Goal: Task Accomplishment & Management: Complete application form

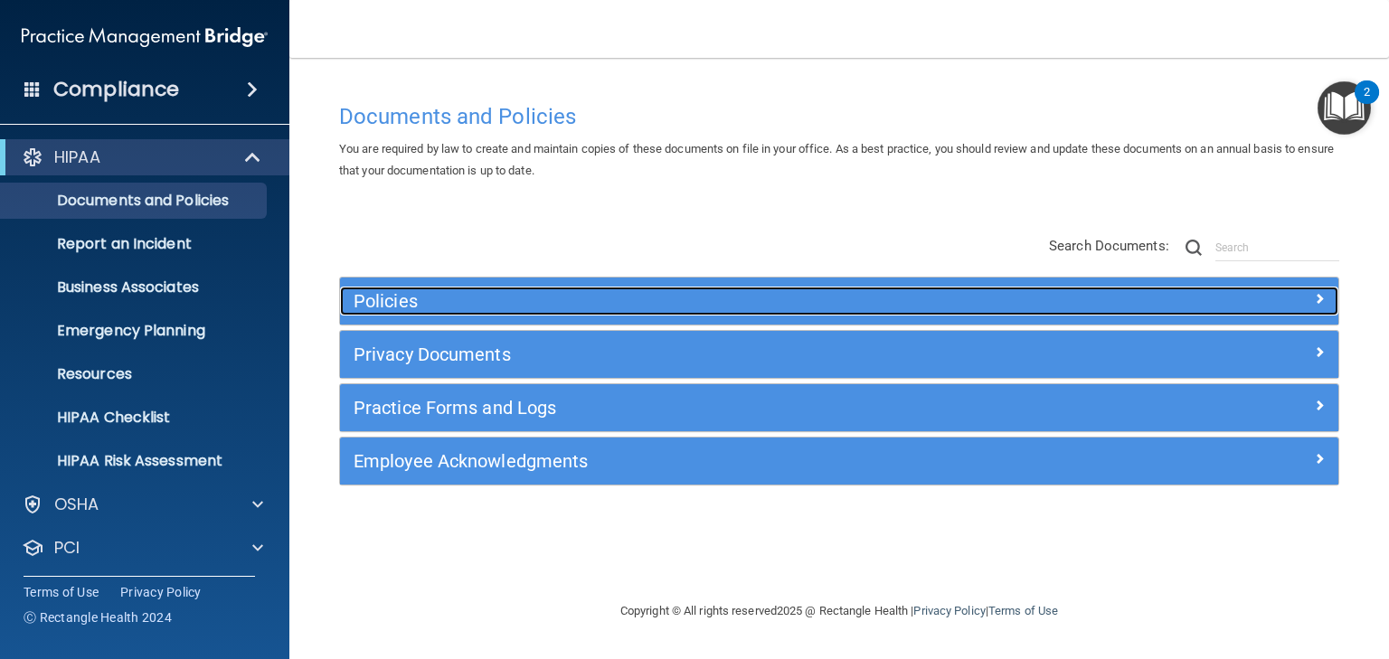
click at [390, 295] on h5 "Policies" at bounding box center [715, 301] width 722 height 20
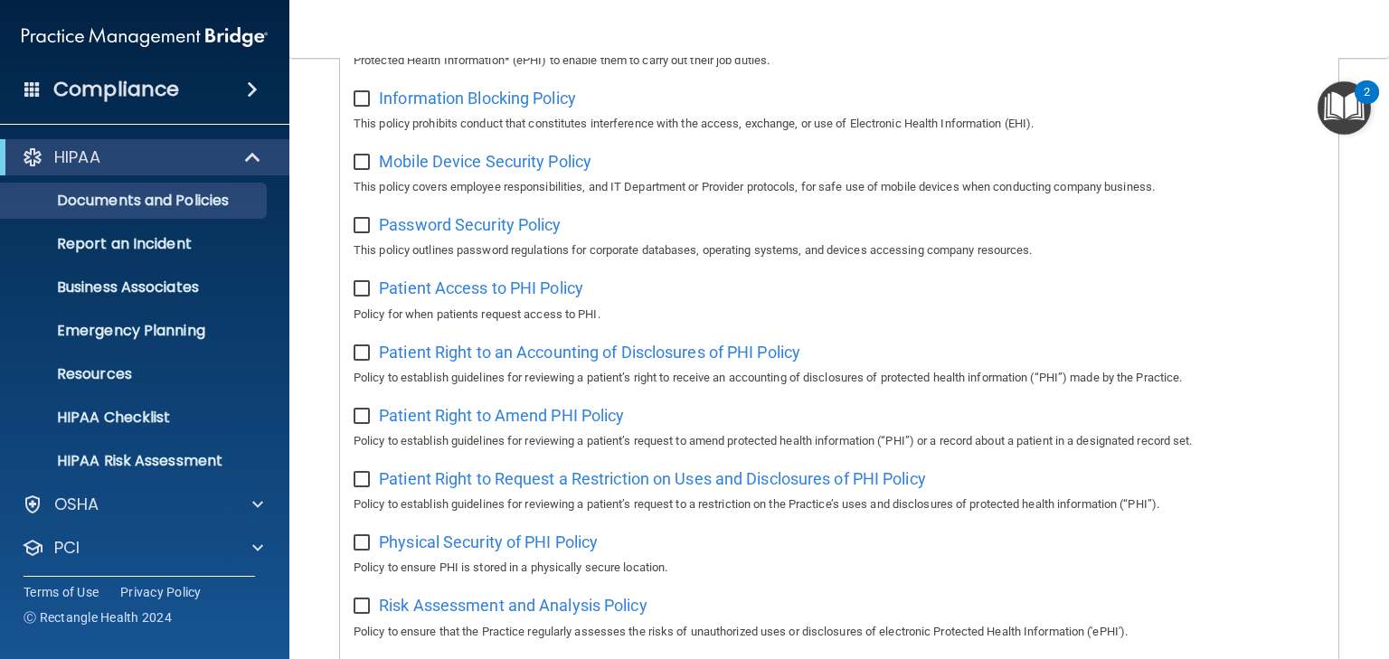
scroll to position [506, 0]
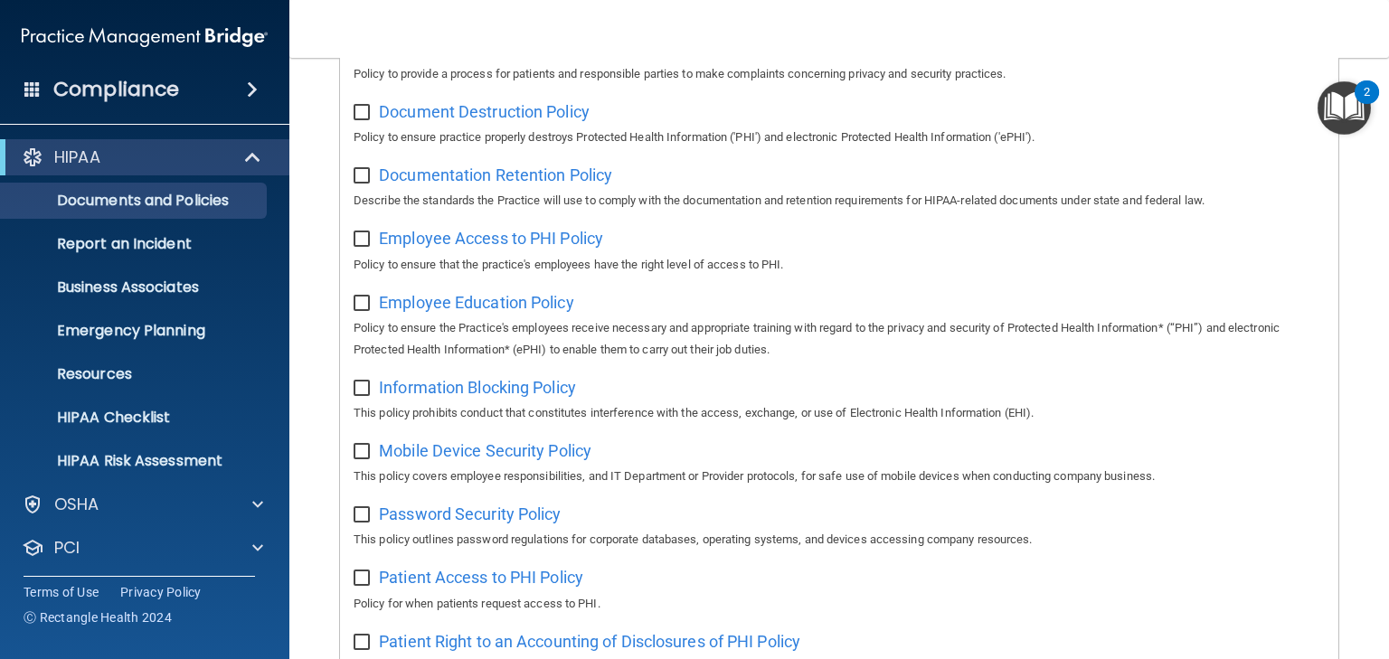
click at [1337, 100] on img "Open Resource Center, 2 new notifications" at bounding box center [1343, 107] width 53 height 53
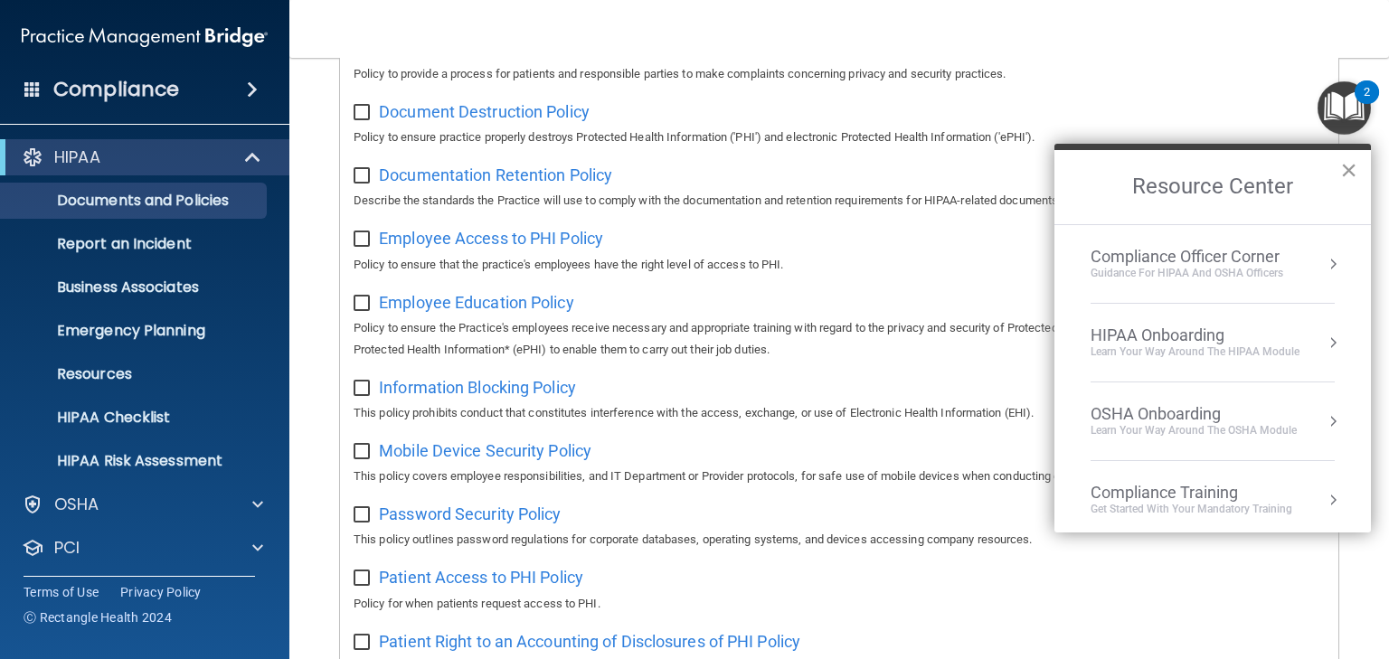
click at [1345, 166] on button "×" at bounding box center [1348, 170] width 17 height 29
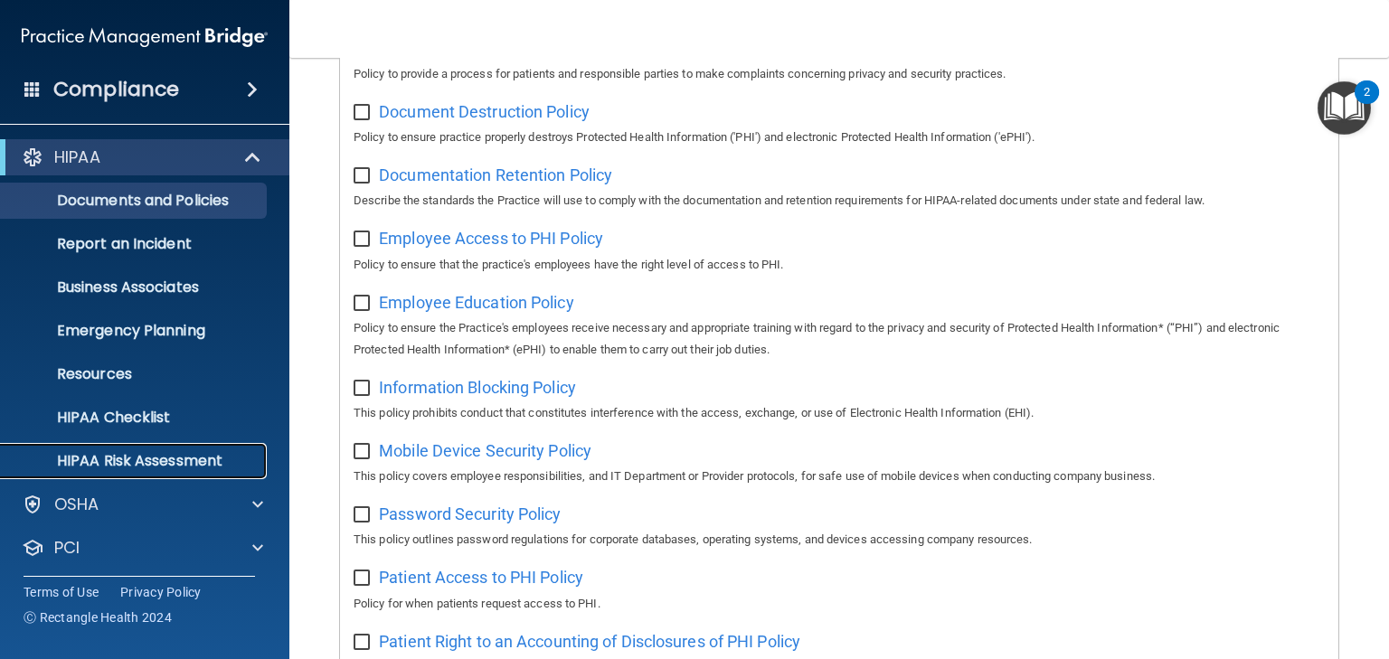
click at [137, 458] on p "HIPAA Risk Assessment" at bounding box center [135, 461] width 247 height 18
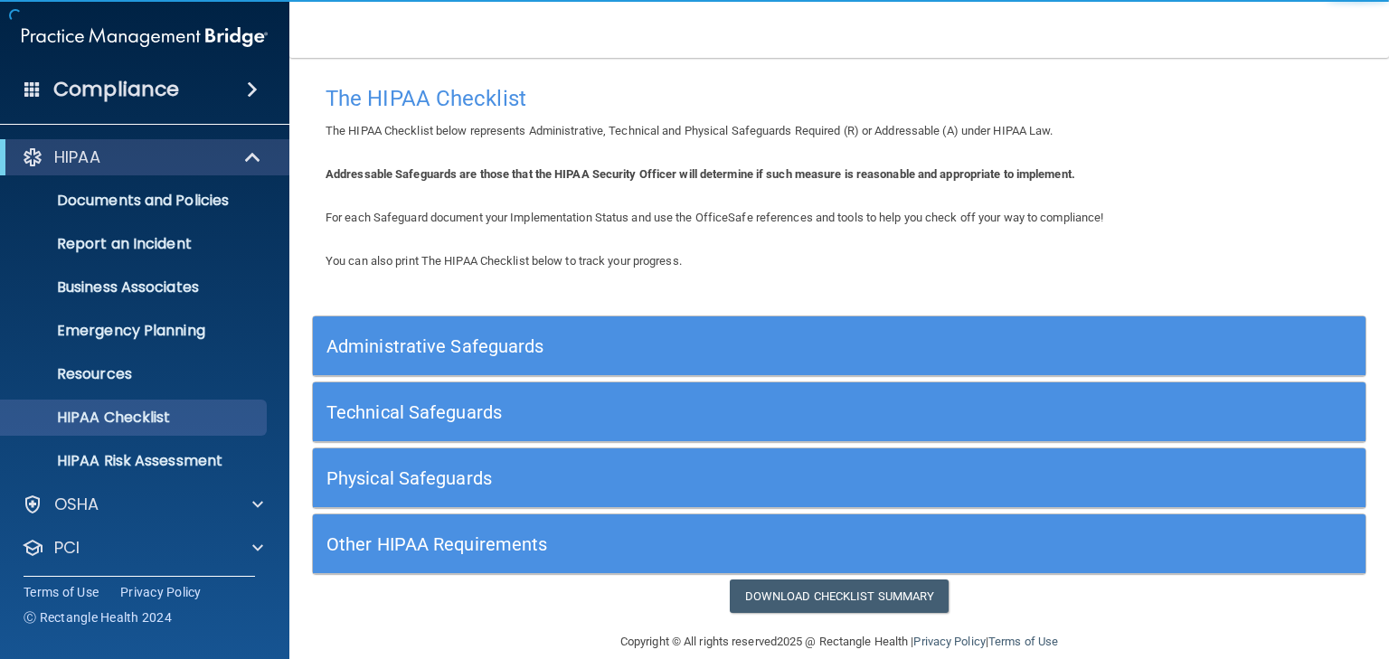
click at [420, 420] on h5 "Technical Safeguards" at bounding box center [707, 412] width 762 height 20
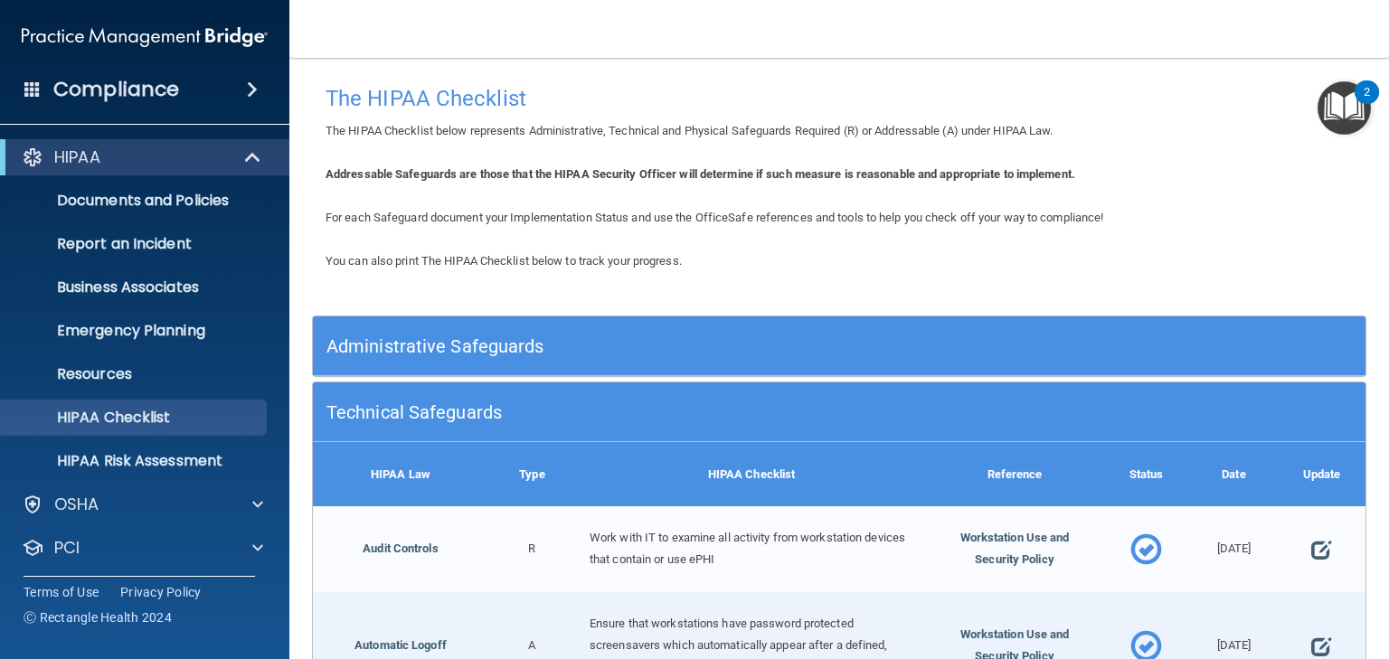
click at [430, 341] on h5 "Administrative Safeguards" at bounding box center [707, 346] width 762 height 20
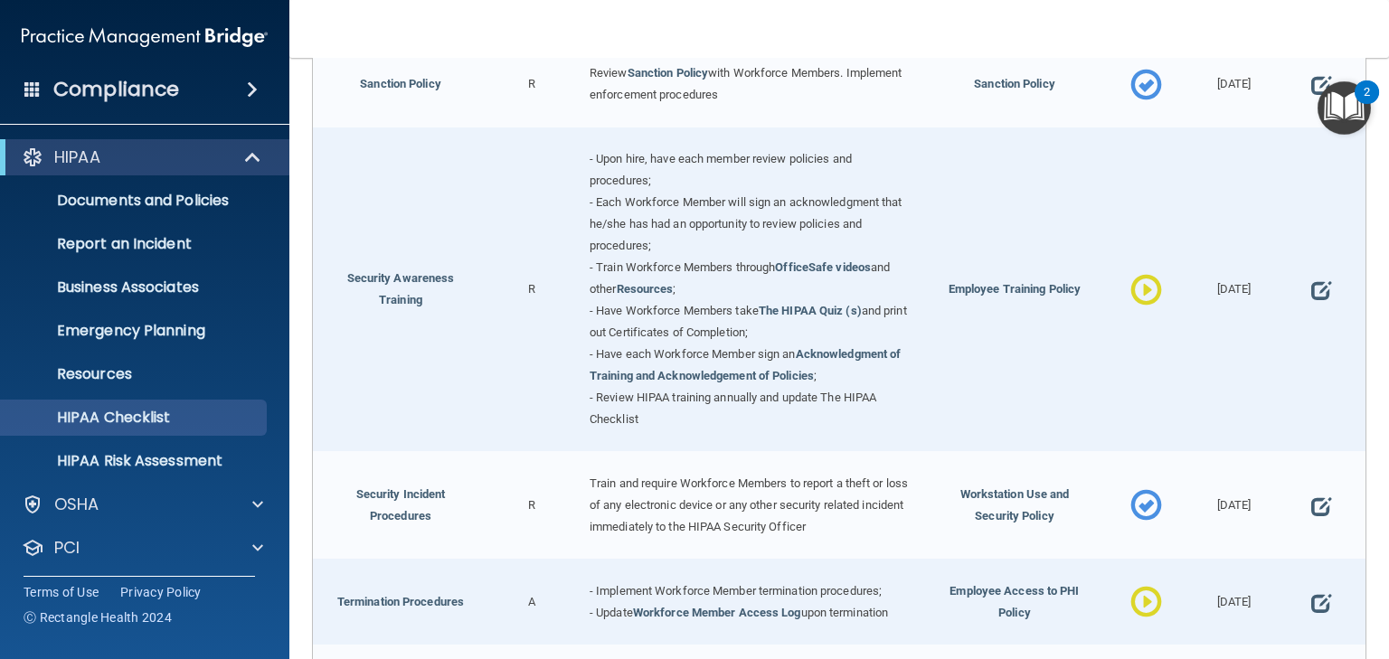
scroll to position [1447, 0]
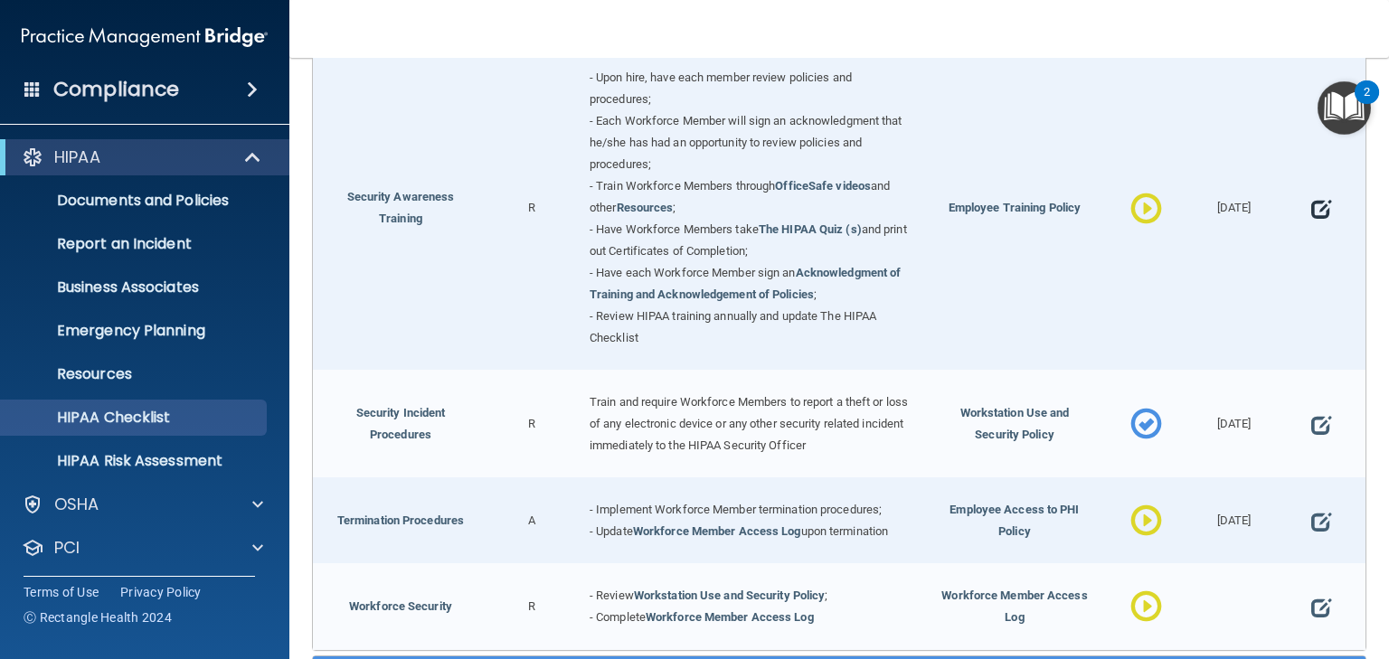
click at [1319, 202] on div at bounding box center [1322, 208] width 88 height 324
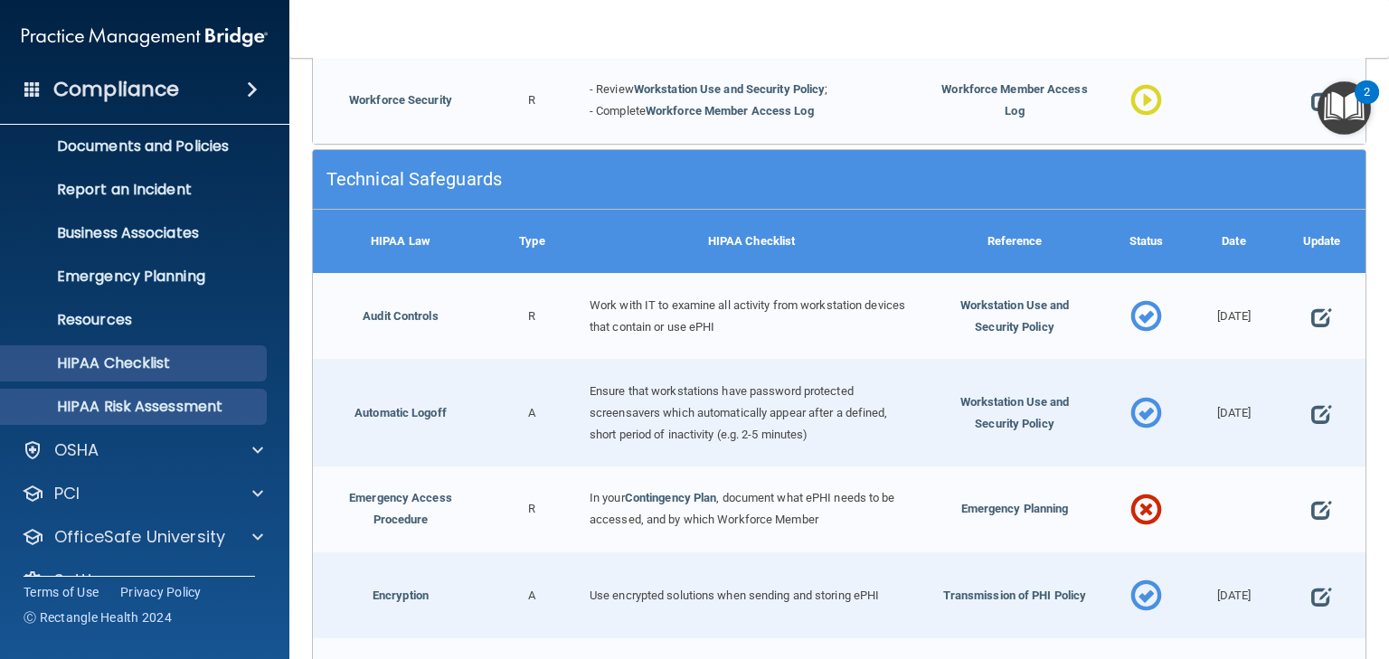
scroll to position [90, 0]
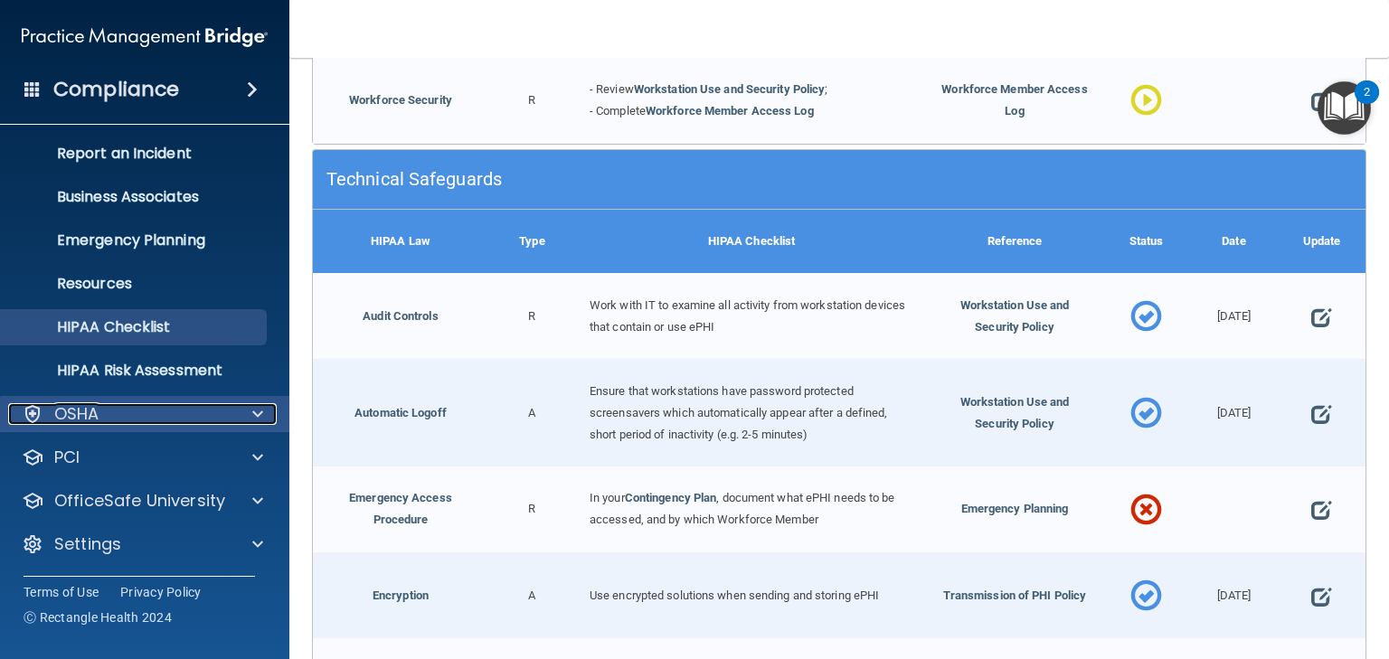
click at [72, 410] on p "OSHA" at bounding box center [76, 414] width 45 height 22
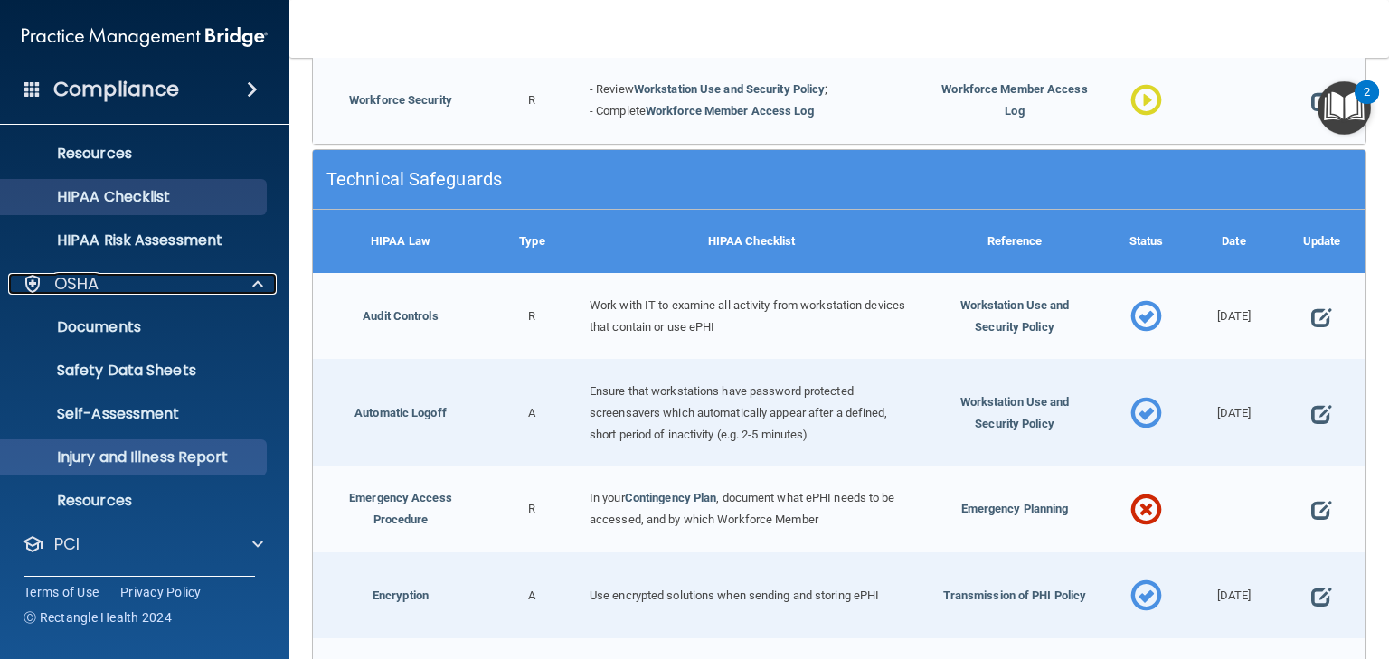
scroll to position [307, 0]
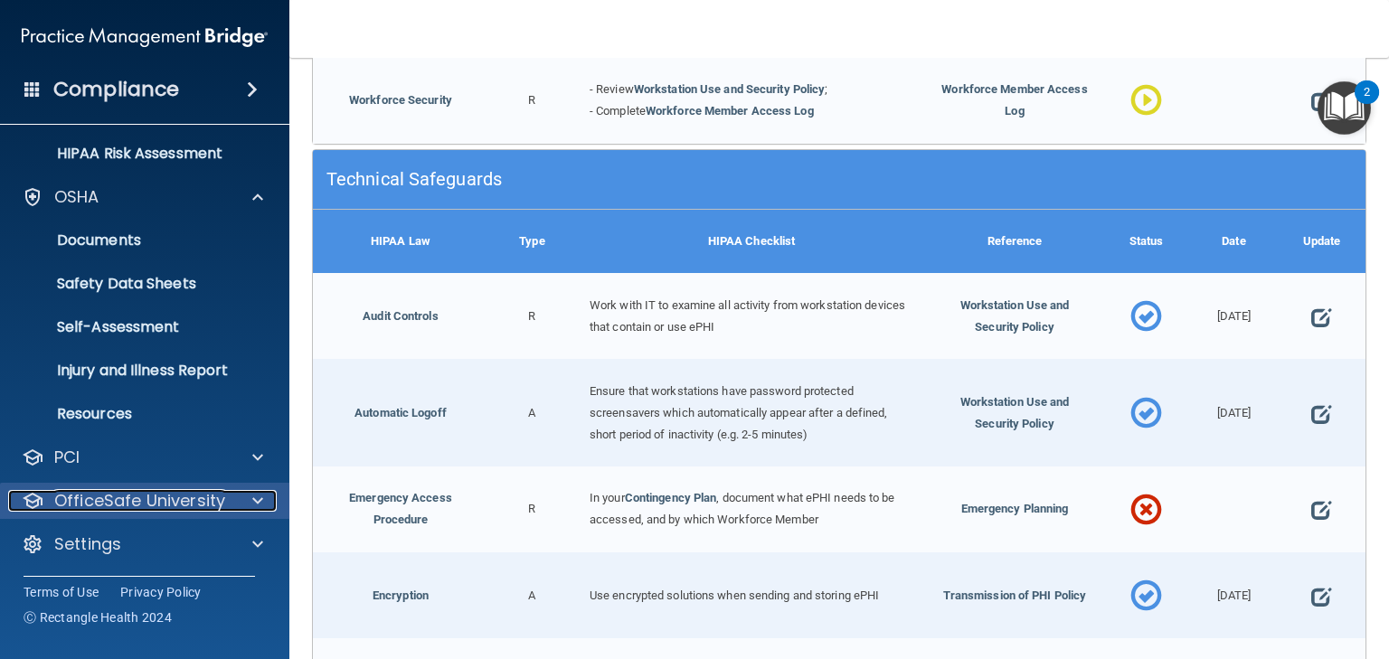
click at [184, 504] on p "OfficeSafe University" at bounding box center [139, 501] width 171 height 22
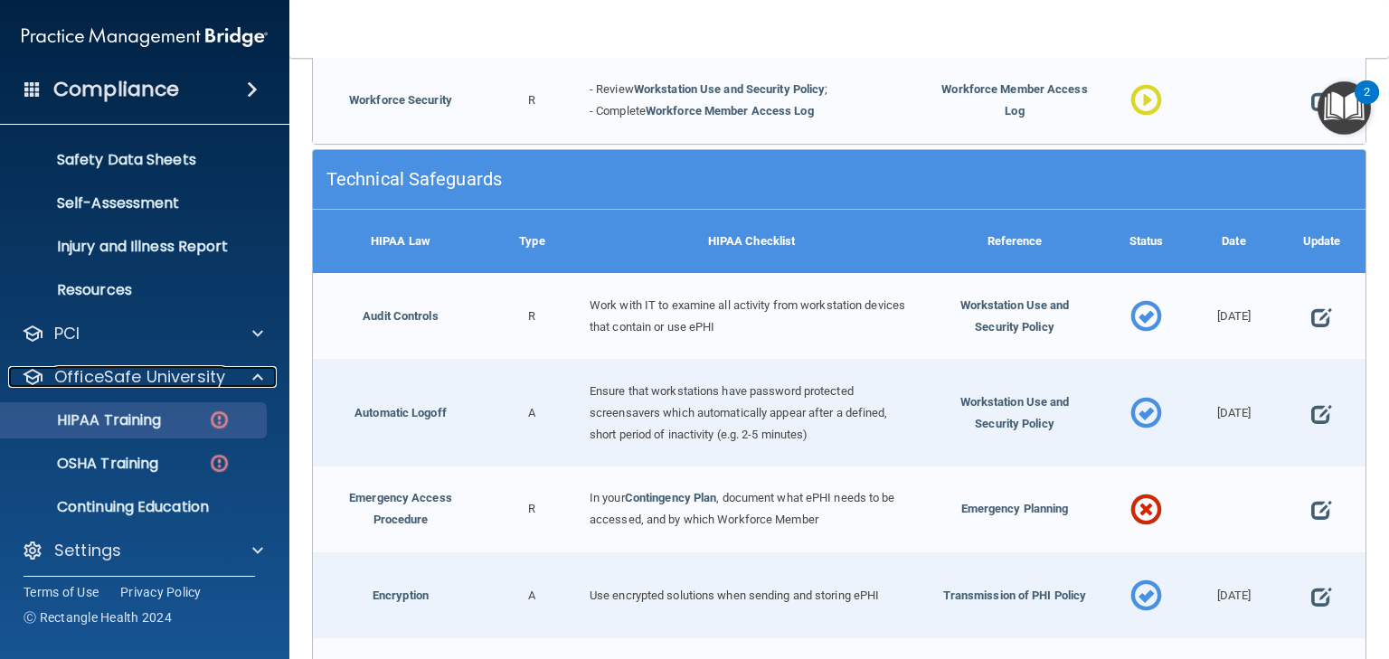
scroll to position [438, 0]
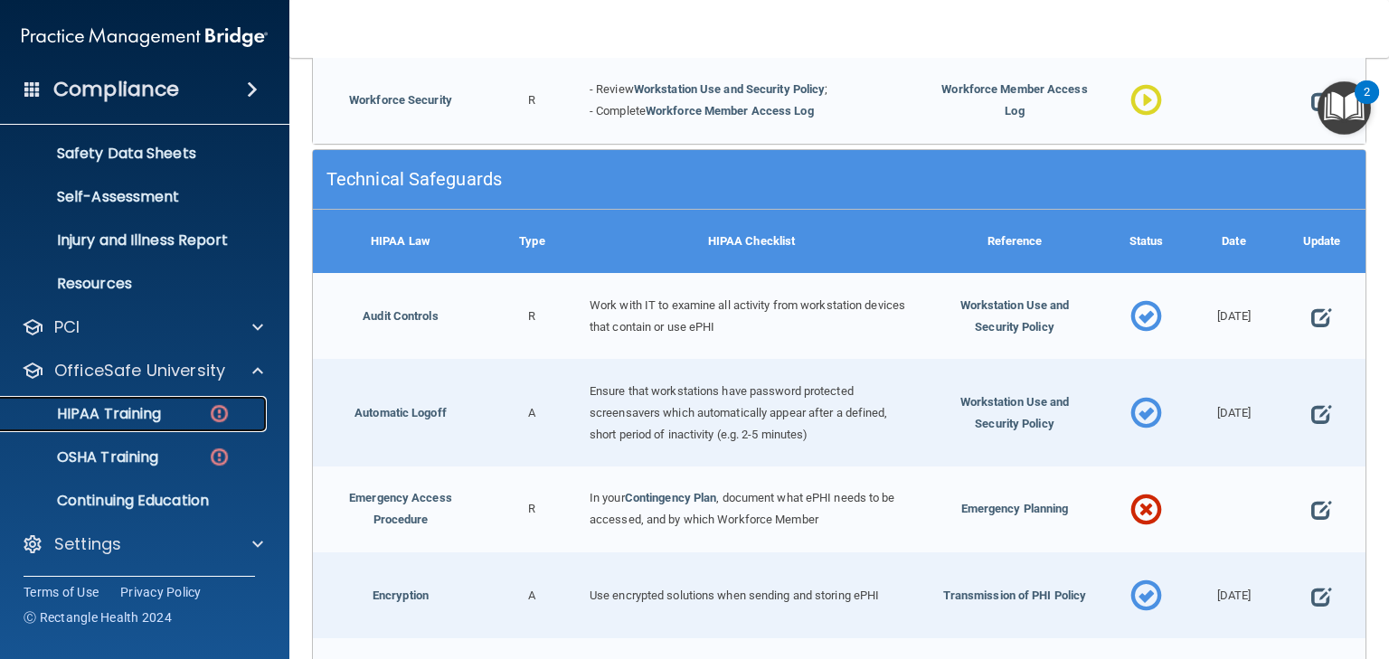
click at [123, 411] on p "HIPAA Training" at bounding box center [86, 414] width 149 height 18
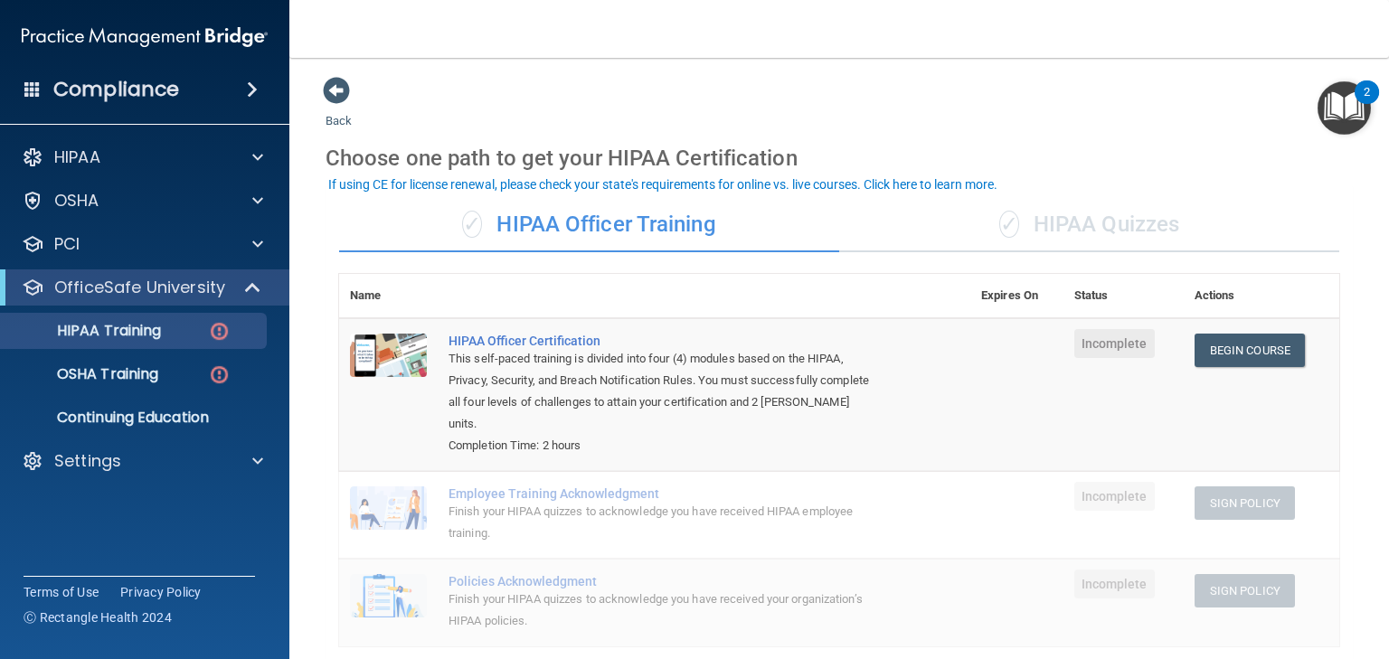
click at [1091, 231] on div "✓ HIPAA Quizzes" at bounding box center [1089, 225] width 500 height 54
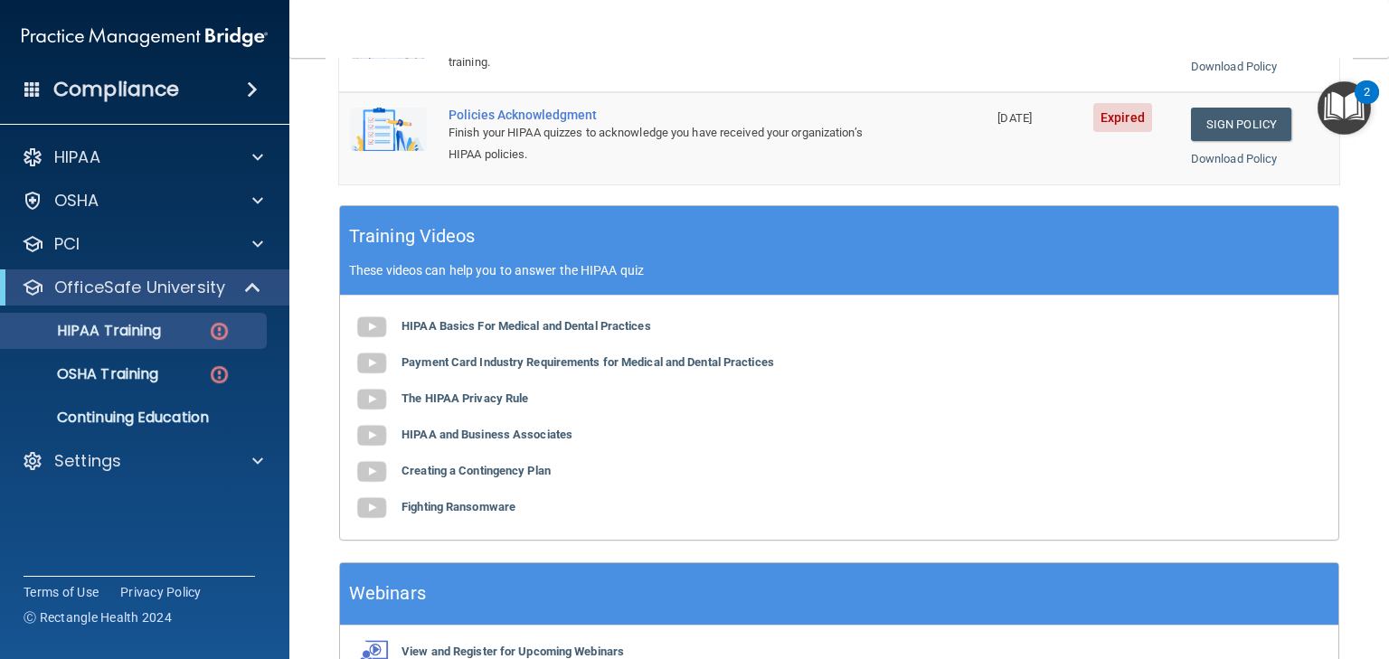
scroll to position [651, 0]
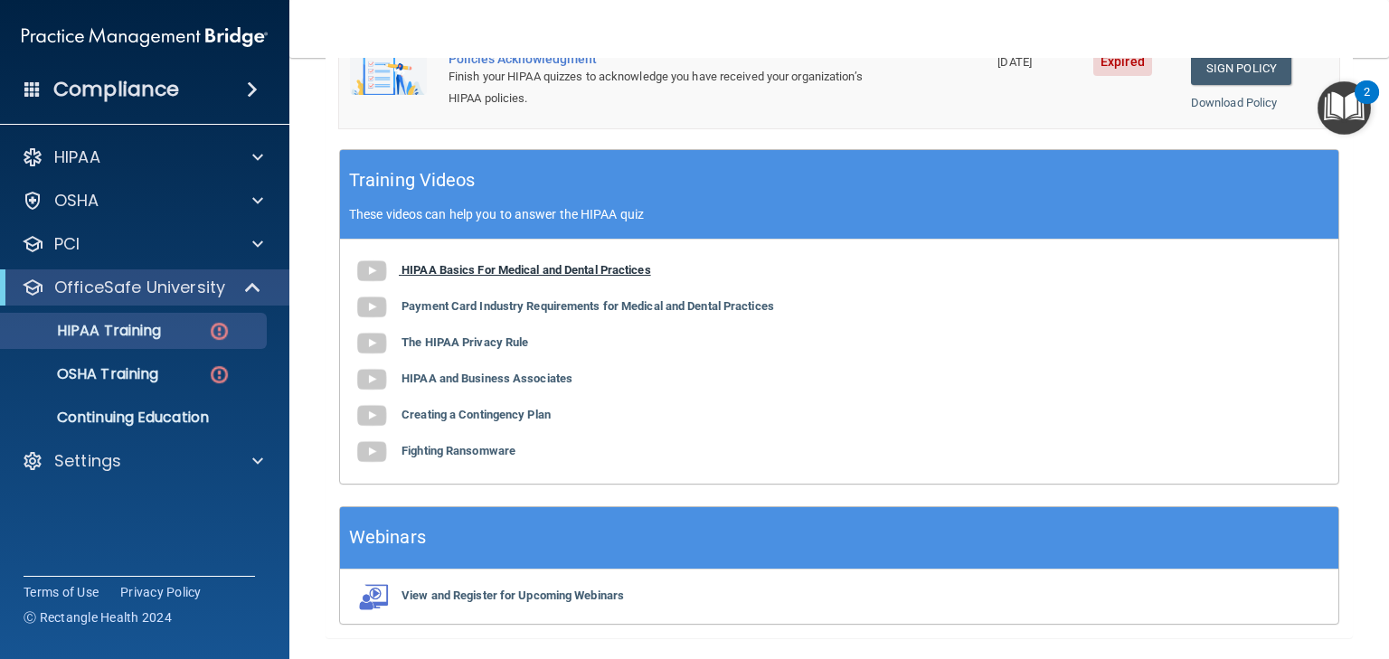
click at [467, 264] on b "HIPAA Basics For Medical and Dental Practices" at bounding box center [526, 270] width 250 height 14
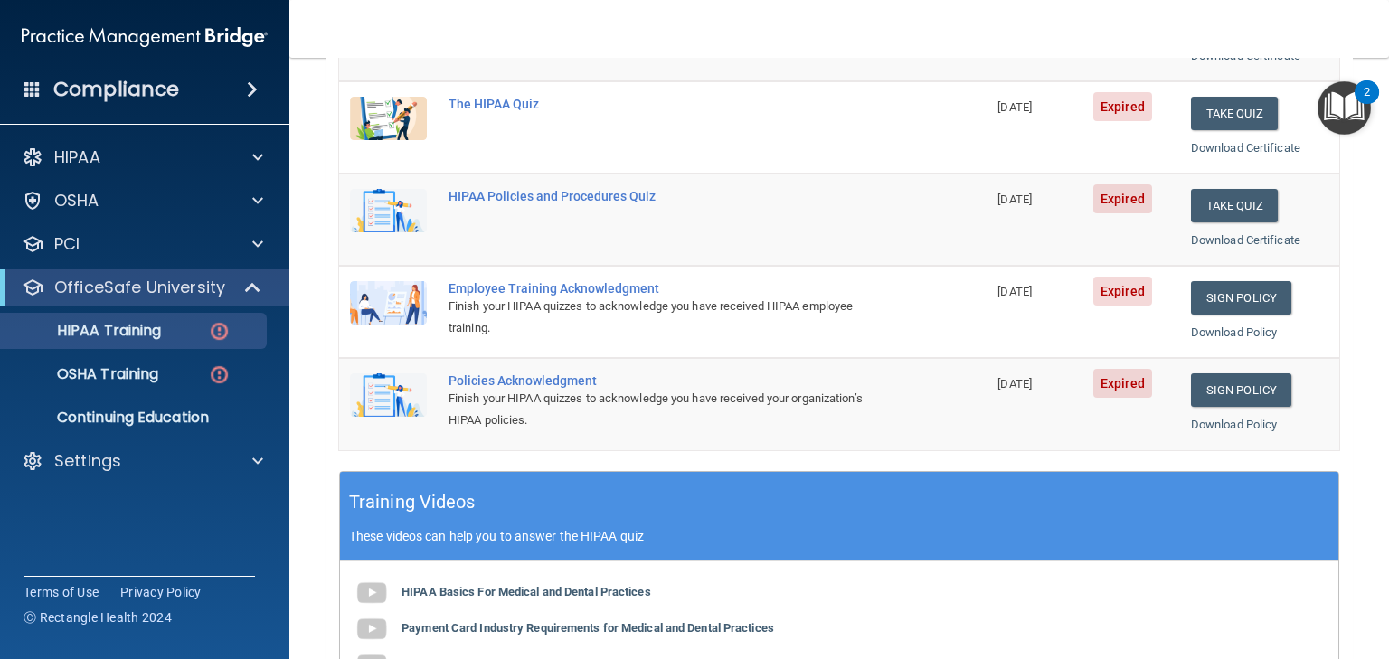
scroll to position [217, 0]
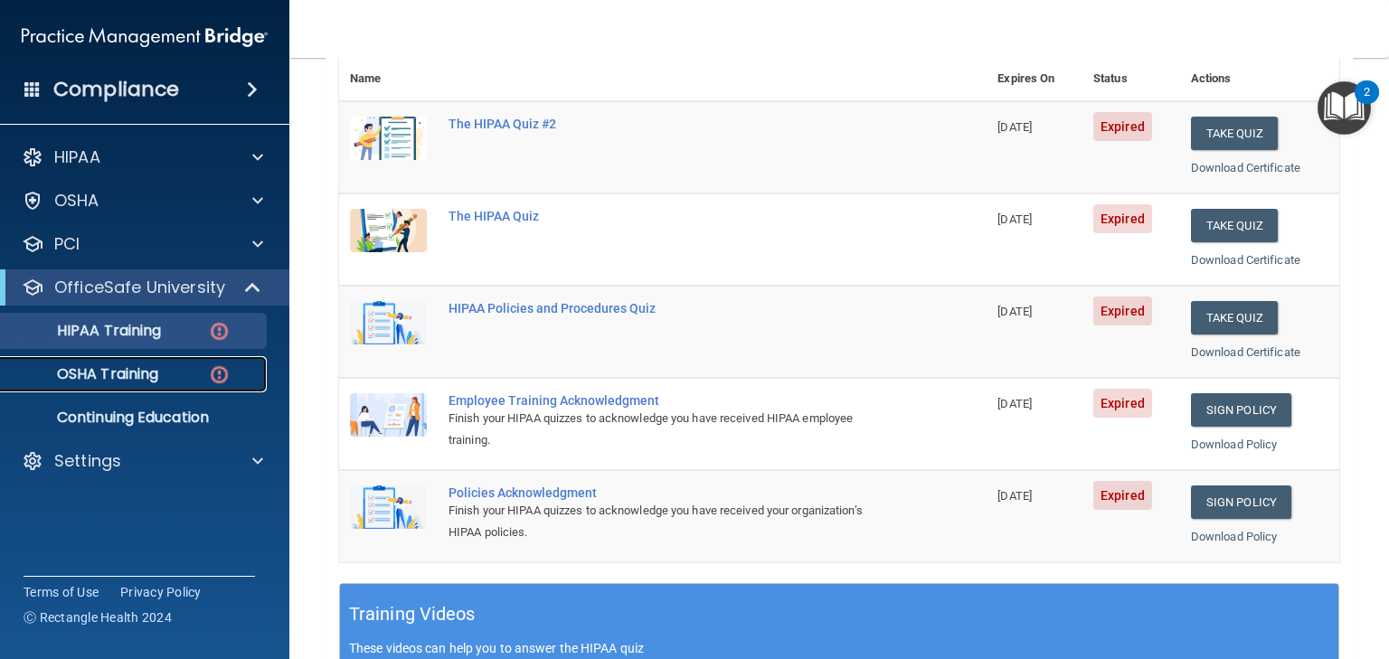
click at [131, 373] on p "OSHA Training" at bounding box center [85, 374] width 146 height 18
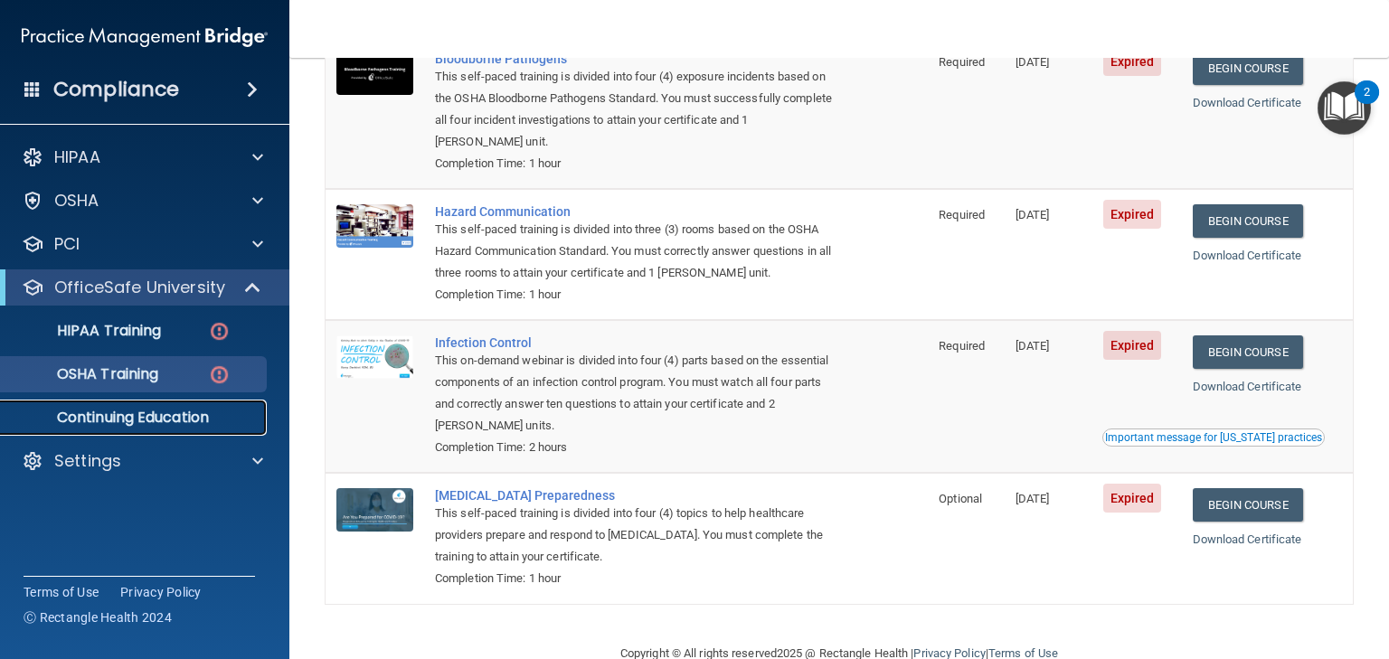
click at [120, 418] on p "Continuing Education" at bounding box center [135, 418] width 247 height 18
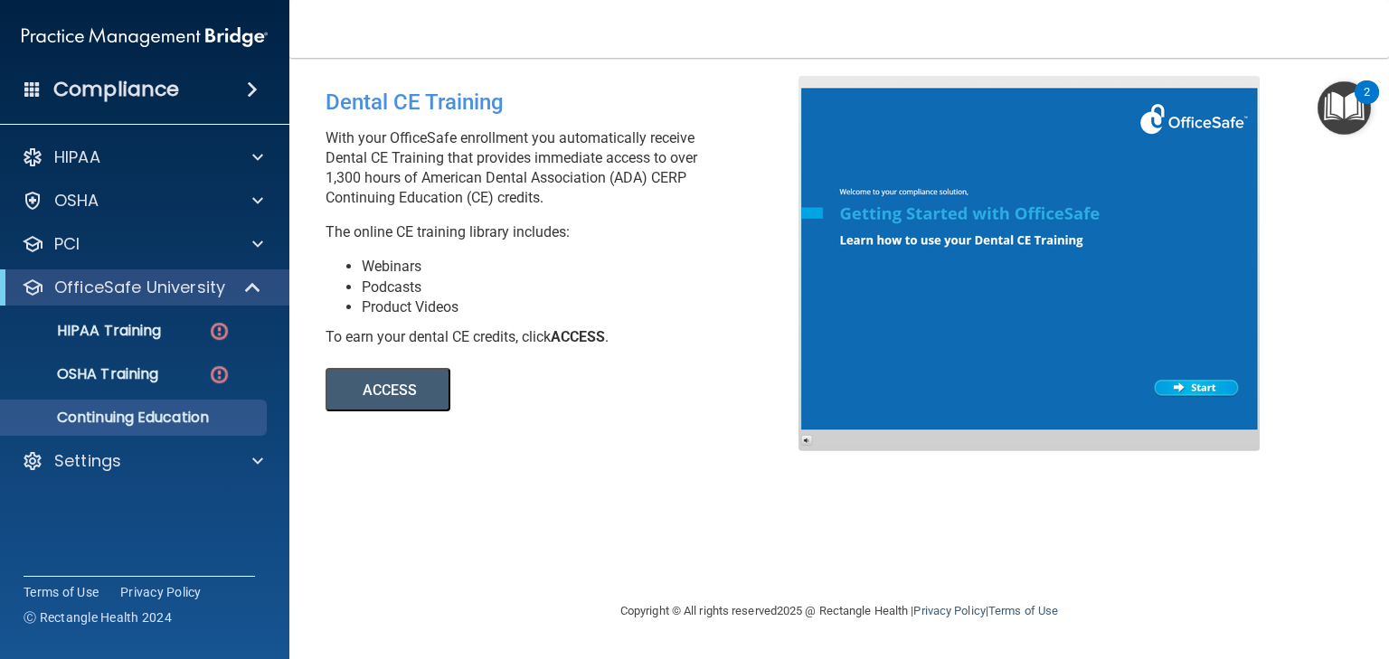
click at [380, 388] on button "ACCESS" at bounding box center [388, 389] width 125 height 43
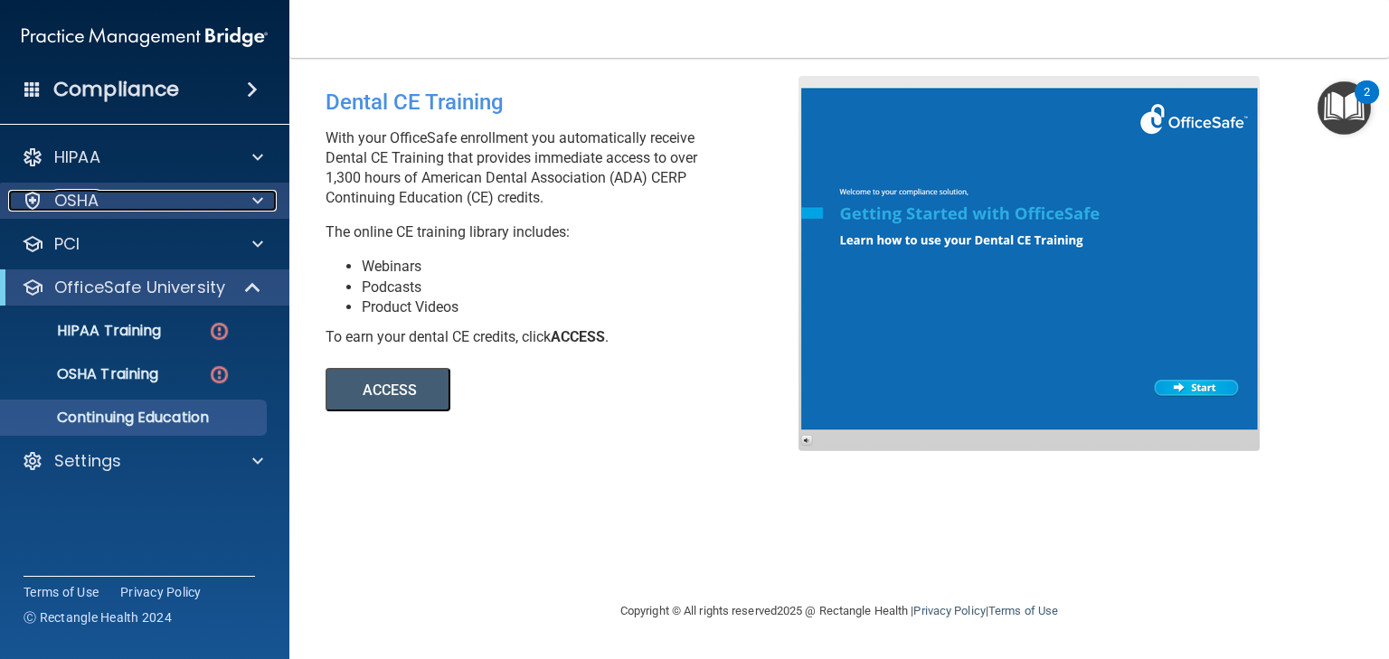
click at [61, 196] on p "OSHA" at bounding box center [76, 201] width 45 height 22
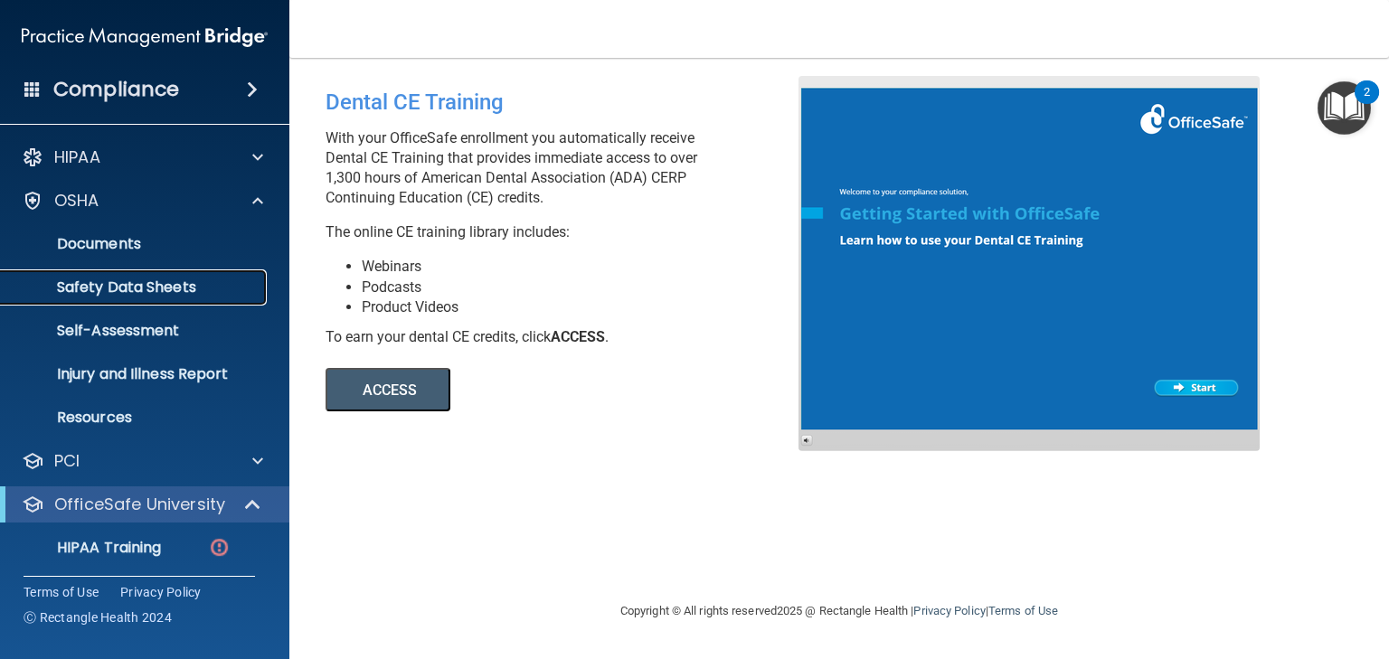
click at [104, 285] on p "Safety Data Sheets" at bounding box center [135, 287] width 247 height 18
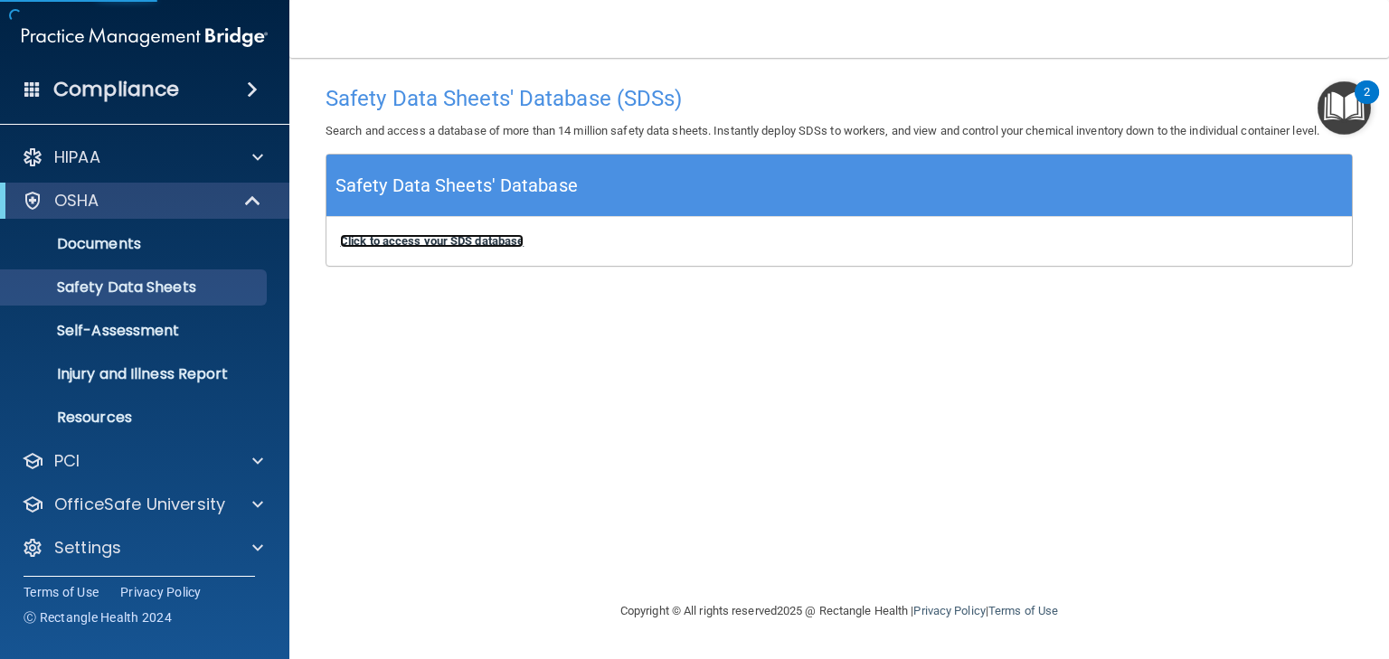
click at [442, 240] on b "Click to access your SDS database" at bounding box center [432, 241] width 184 height 14
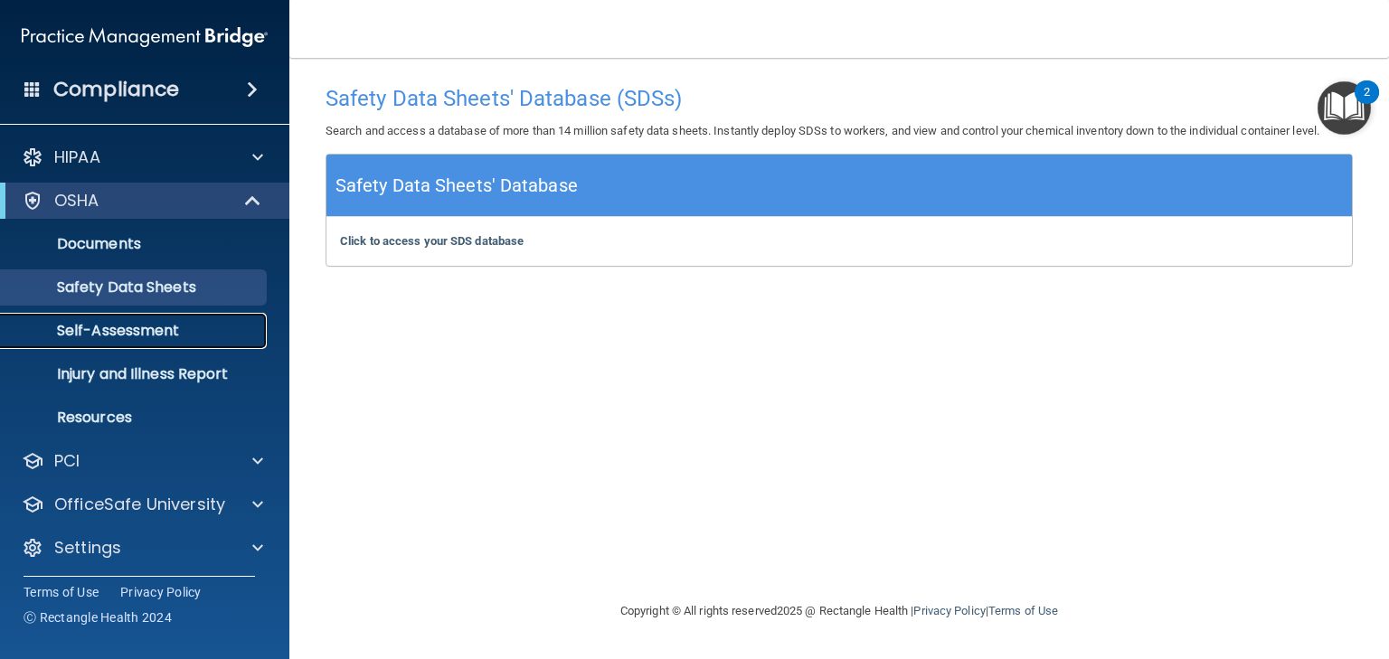
click at [112, 326] on p "Self-Assessment" at bounding box center [135, 331] width 247 height 18
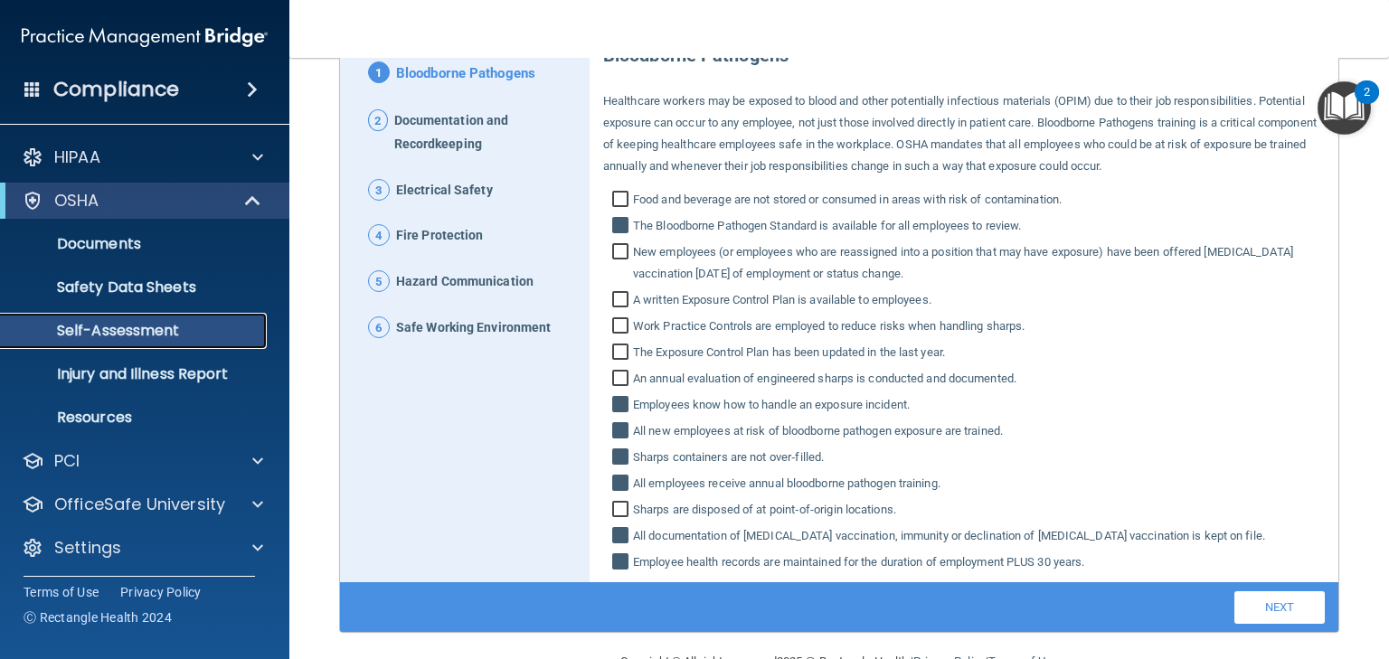
scroll to position [254, 0]
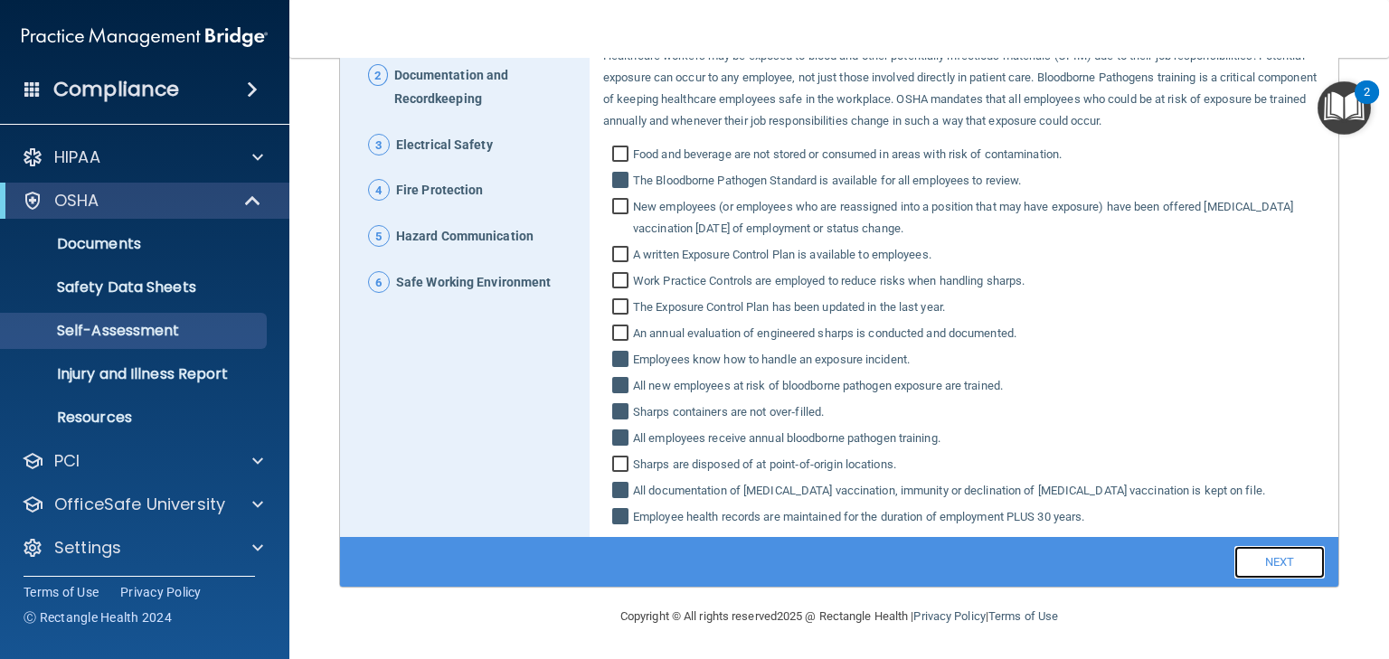
click at [1262, 561] on link "Next" at bounding box center [1279, 562] width 90 height 33
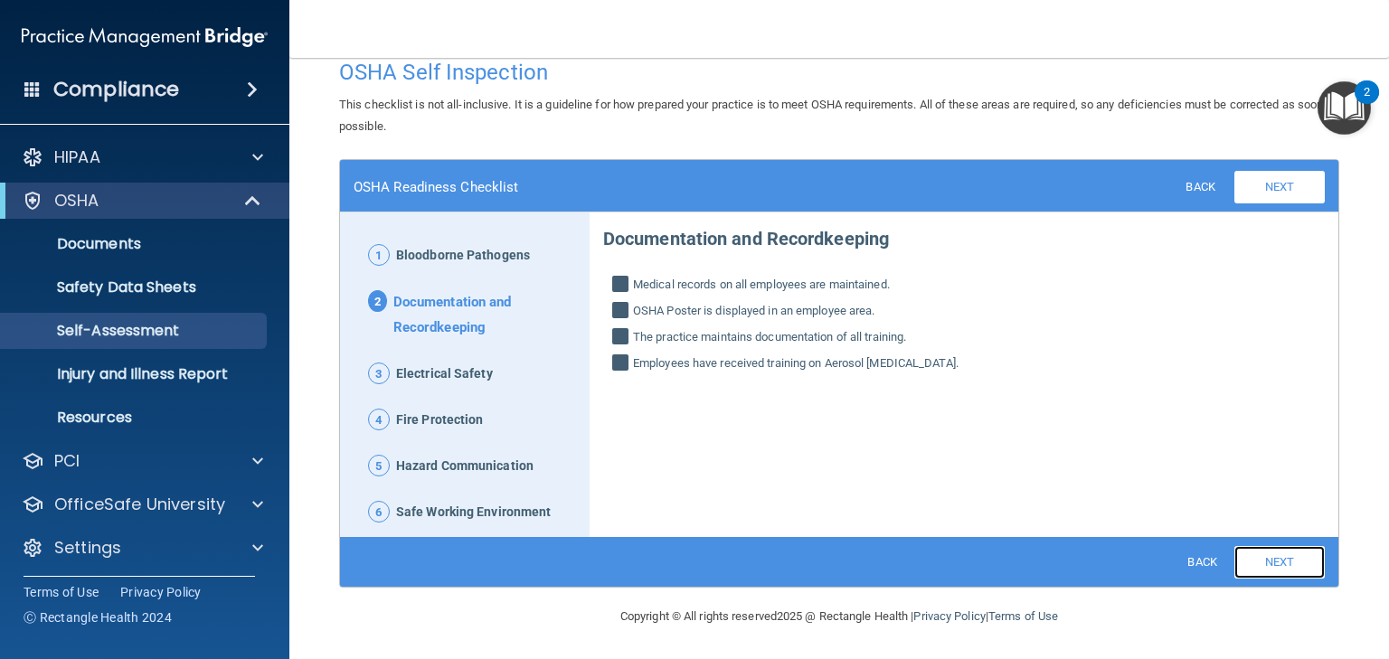
click at [1263, 561] on link "Next" at bounding box center [1279, 562] width 90 height 33
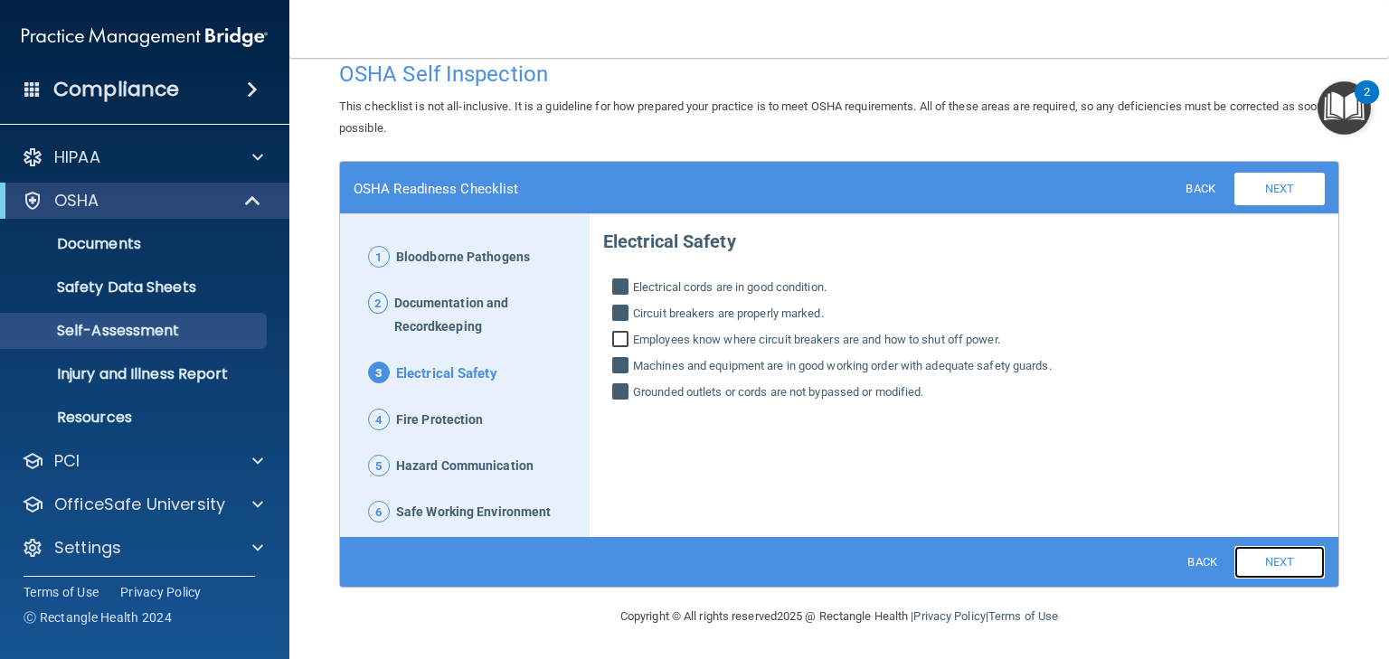
click at [1263, 561] on link "Next" at bounding box center [1279, 562] width 90 height 33
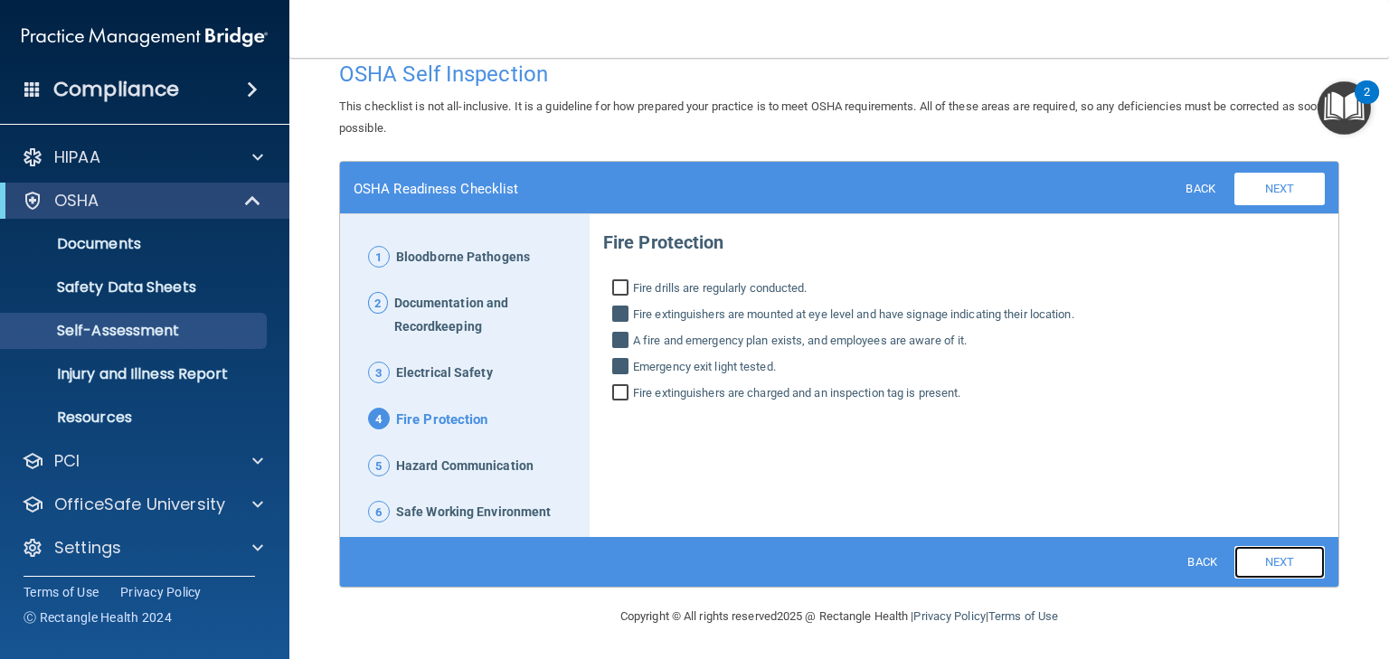
click at [1263, 561] on link "Next" at bounding box center [1279, 562] width 90 height 33
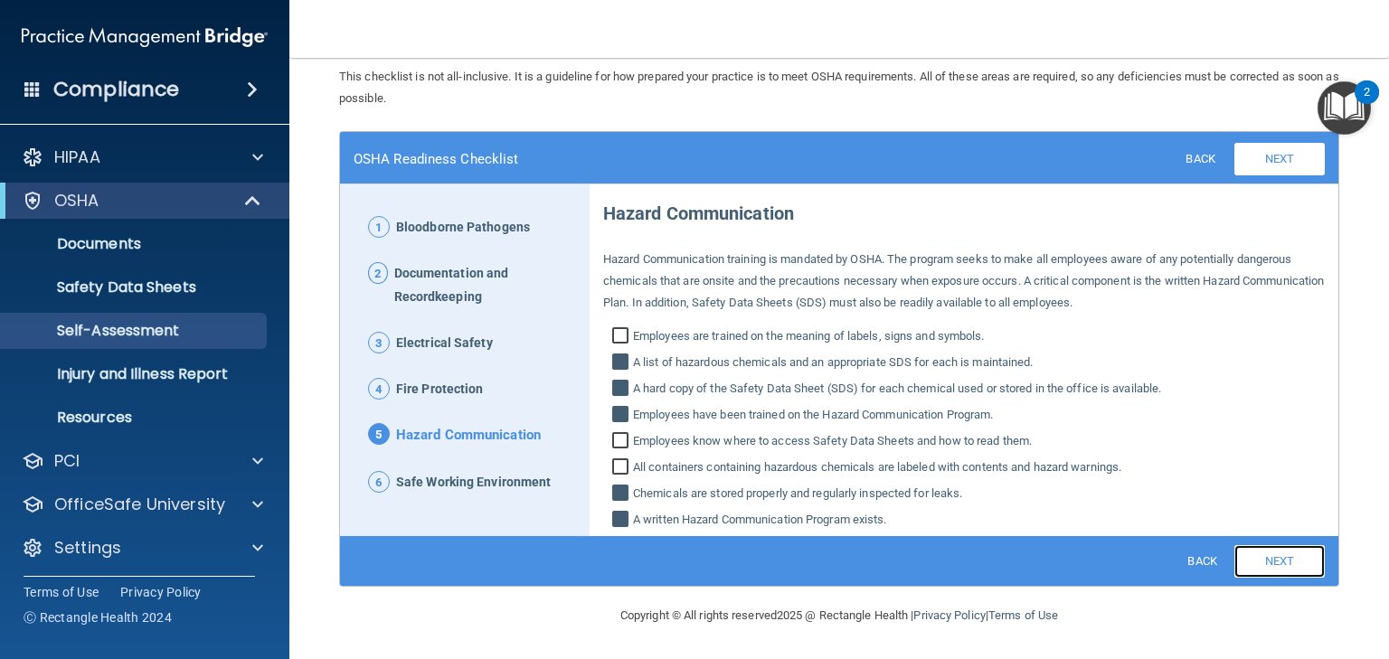
click at [1266, 555] on link "Next" at bounding box center [1279, 561] width 90 height 33
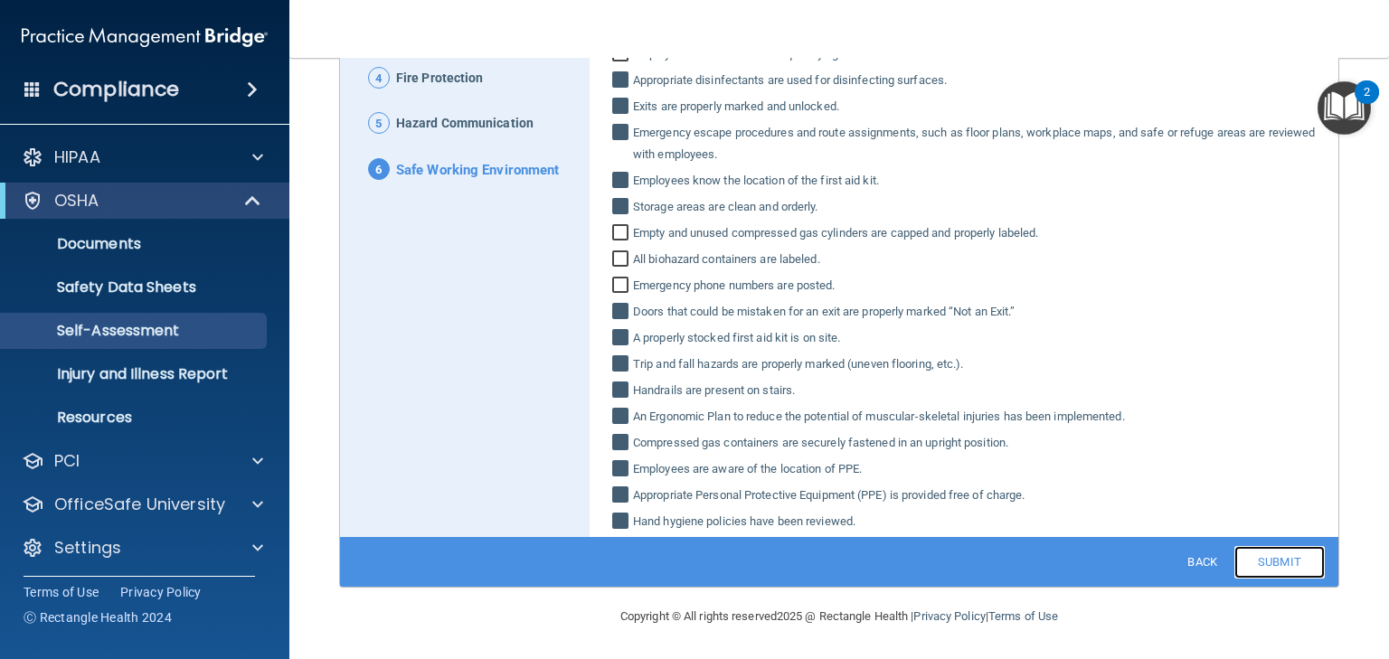
click at [1267, 558] on link "Submit" at bounding box center [1279, 562] width 90 height 33
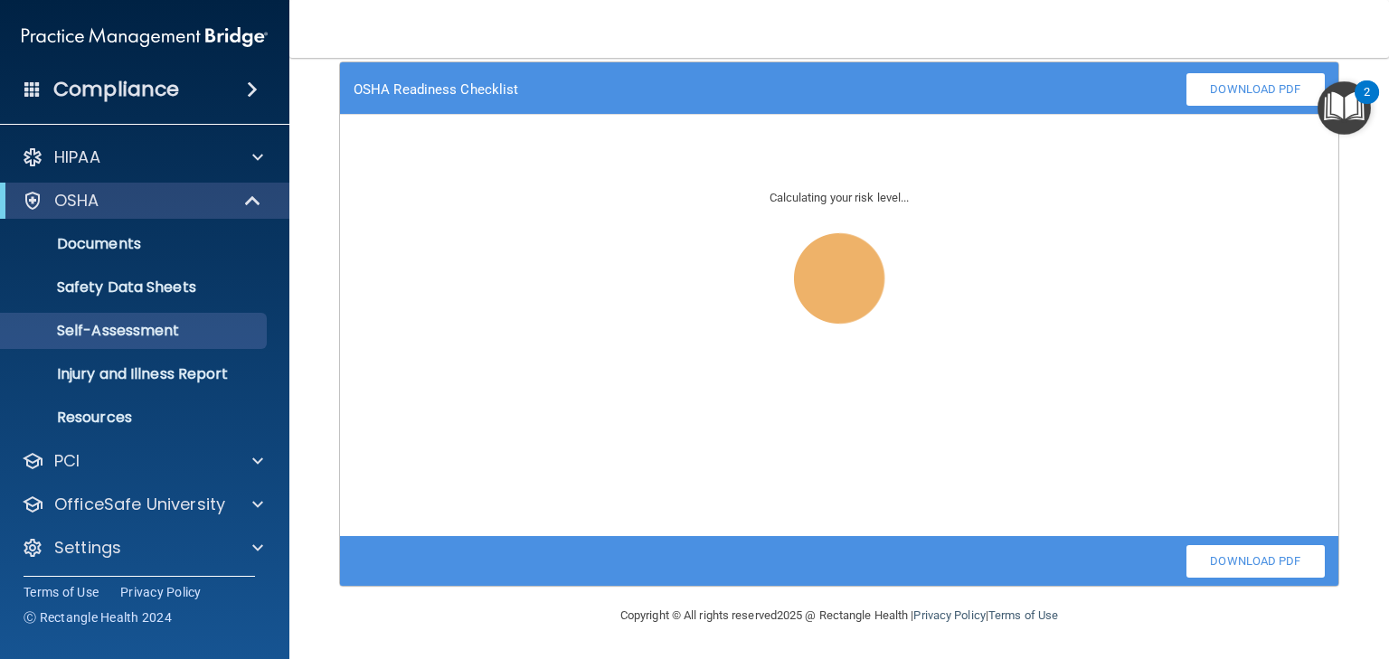
scroll to position [123, 0]
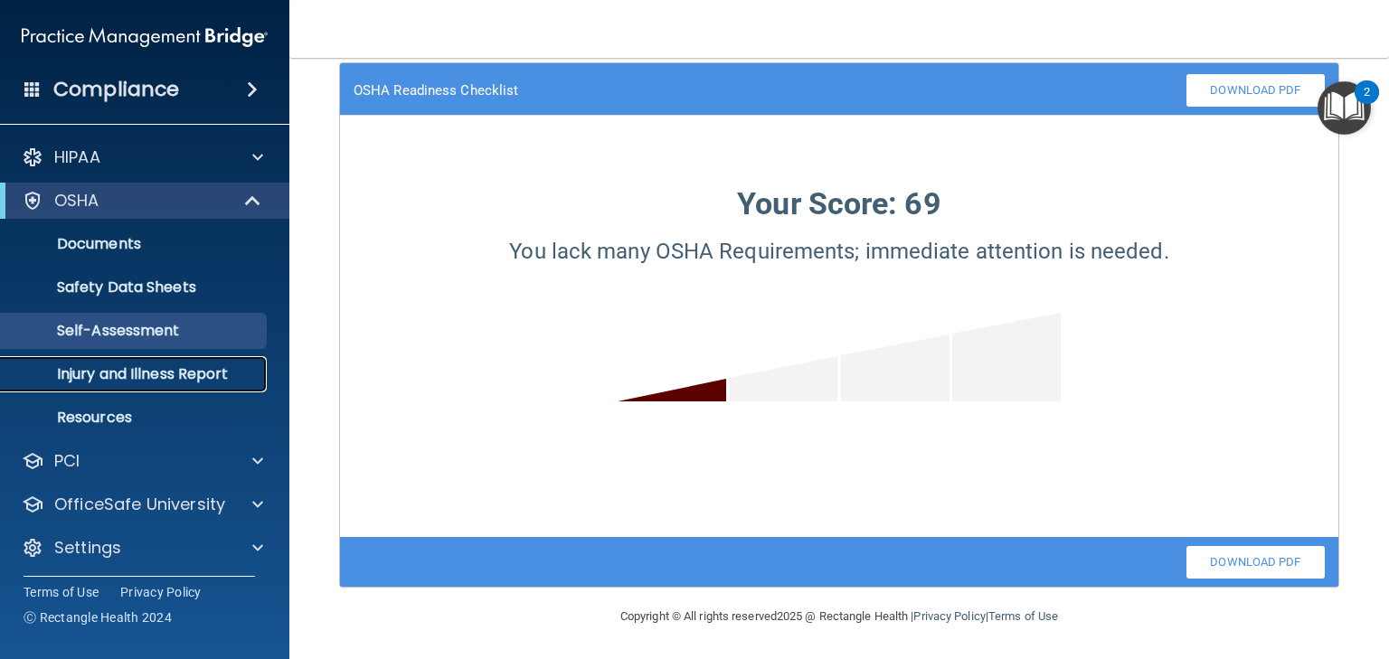
click at [166, 373] on p "Injury and Illness Report" at bounding box center [135, 374] width 247 height 18
